Goal: Information Seeking & Learning: Understand process/instructions

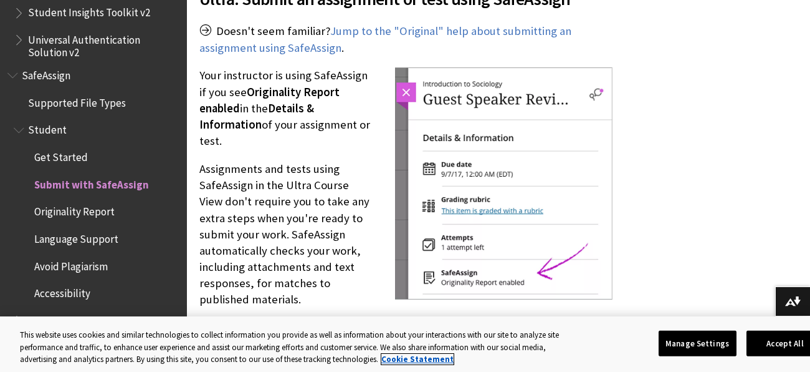
scroll to position [1572, 0]
click at [53, 79] on span "SafeAssign" at bounding box center [46, 73] width 49 height 17
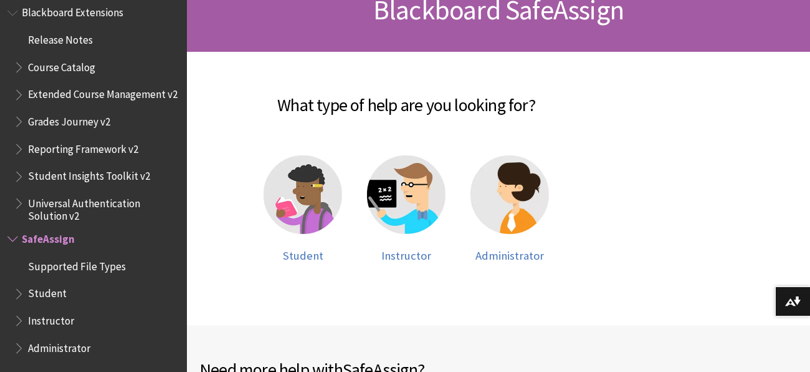
scroll to position [211, 0]
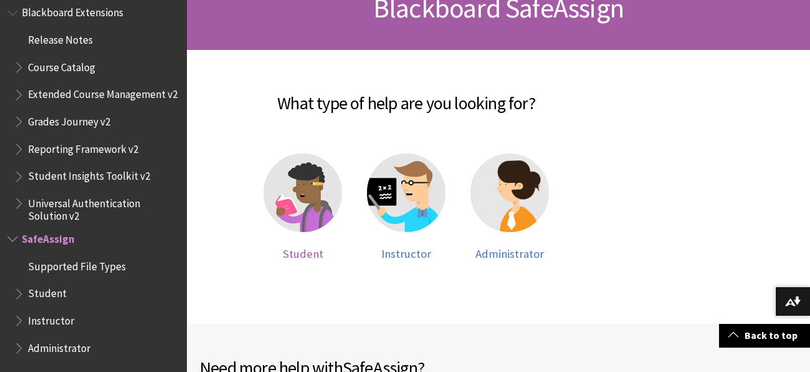
click at [294, 205] on img at bounding box center [303, 192] width 79 height 79
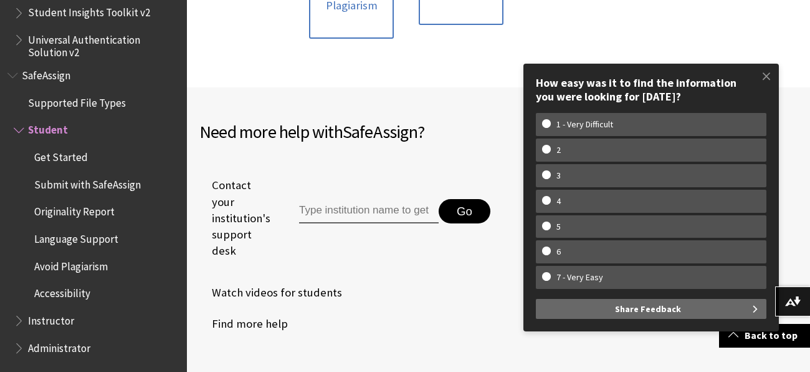
scroll to position [754, 0]
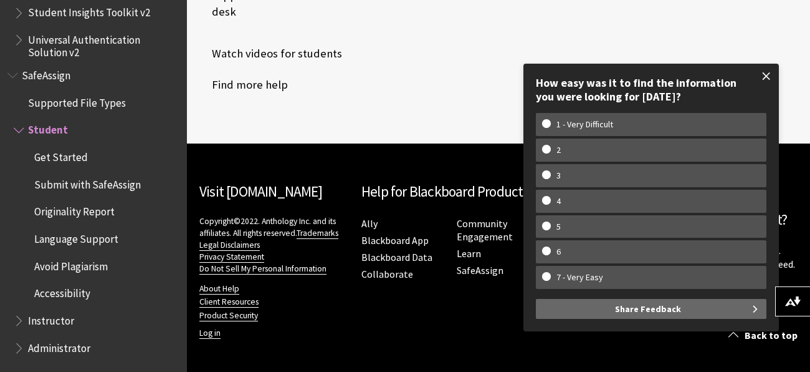
click at [768, 70] on span at bounding box center [767, 76] width 26 height 26
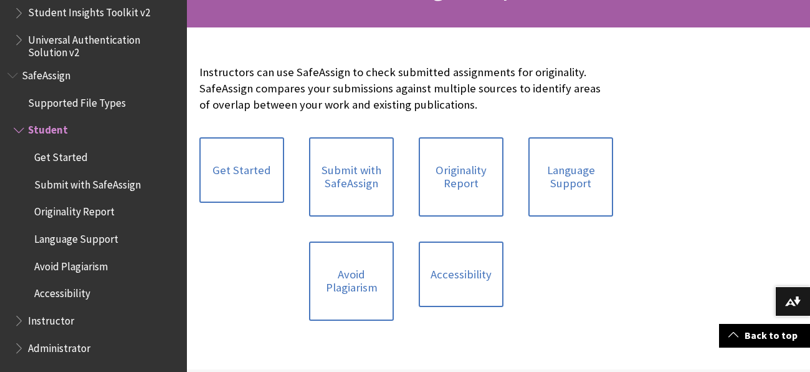
scroll to position [252, 0]
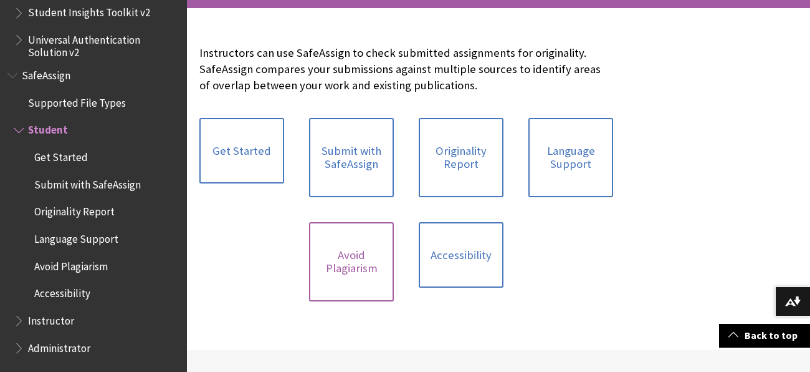
click at [370, 283] on link "Avoid Plagiarism" at bounding box center [351, 261] width 85 height 79
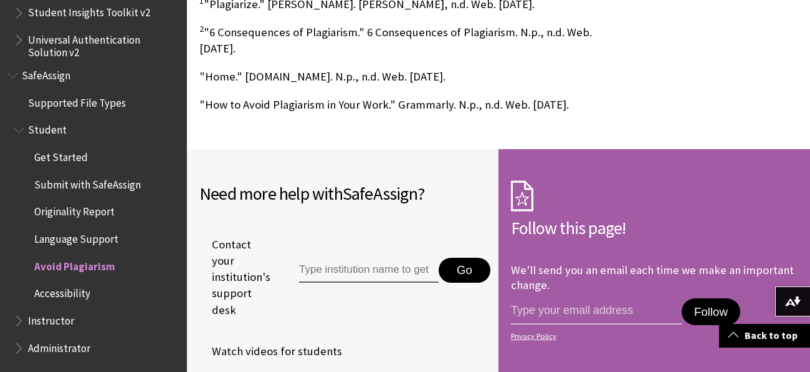
scroll to position [1302, 0]
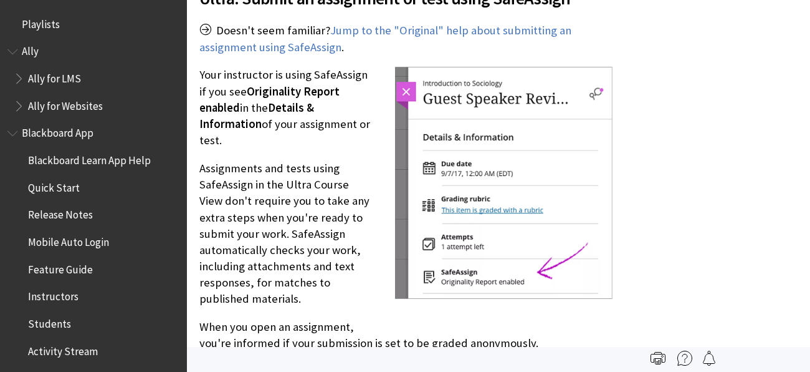
scroll to position [1517, 0]
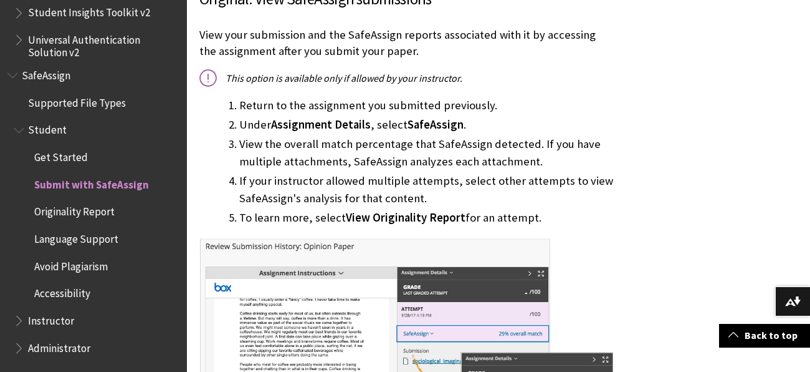
scroll to position [1013, 0]
